Goal: Navigation & Orientation: Find specific page/section

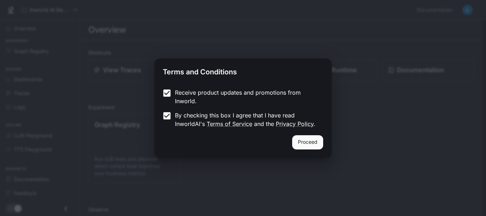
click at [311, 144] on button "Proceed" at bounding box center [307, 142] width 31 height 14
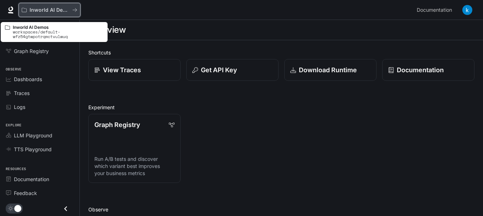
click at [42, 9] on p "Inworld AI Demos" at bounding box center [50, 10] width 40 height 6
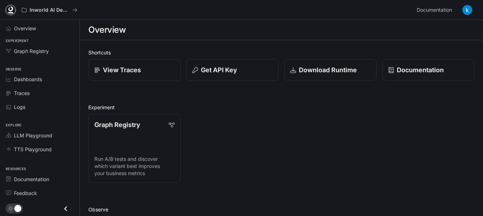
click at [7, 10] on icon at bounding box center [10, 9] width 7 height 7
click at [64, 51] on div "Graph Registry" at bounding box center [43, 50] width 59 height 7
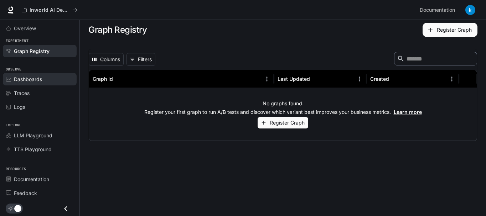
click at [47, 80] on div "Dashboards" at bounding box center [43, 78] width 59 height 7
